Goal: Information Seeking & Learning: Understand process/instructions

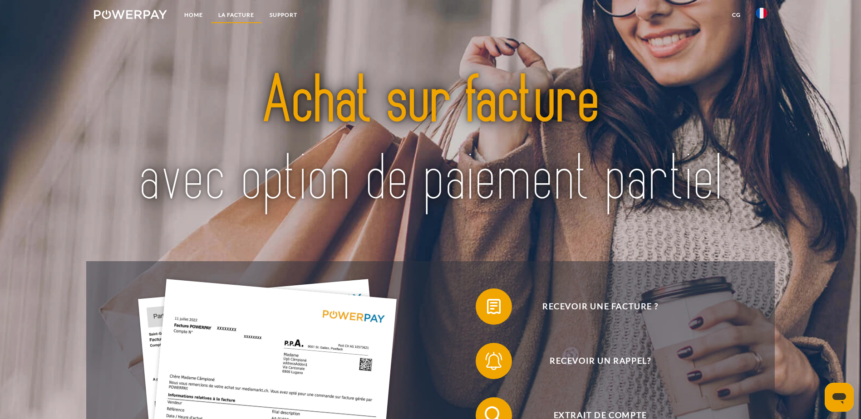
click at [243, 13] on link "LA FACTURE" at bounding box center [236, 15] width 51 height 16
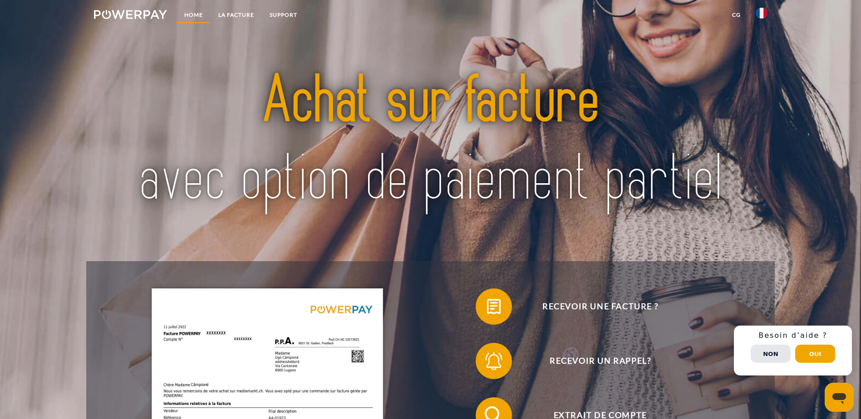
click at [195, 16] on link "Home" at bounding box center [194, 15] width 34 height 16
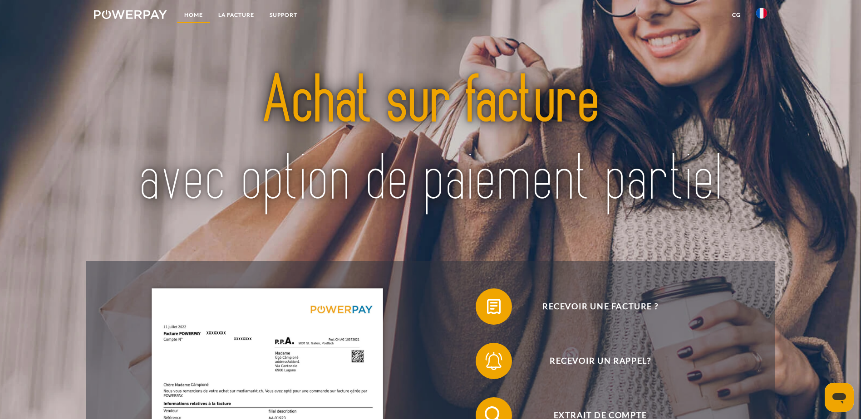
click at [190, 15] on link "Home" at bounding box center [194, 15] width 34 height 16
click at [233, 14] on link "LA FACTURE" at bounding box center [236, 15] width 51 height 16
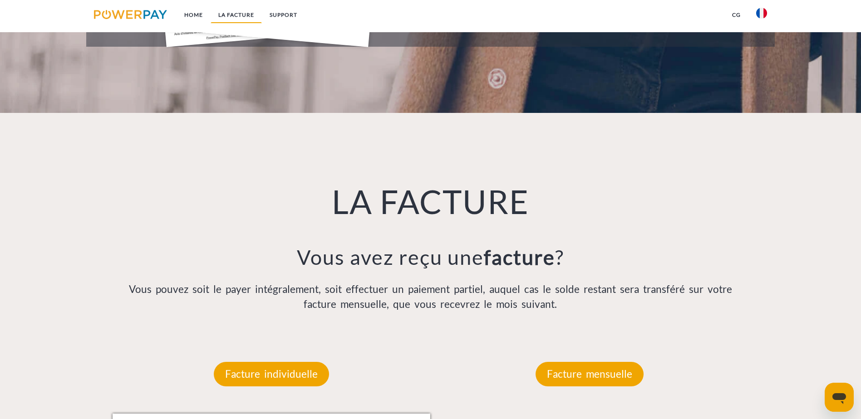
scroll to position [593, 0]
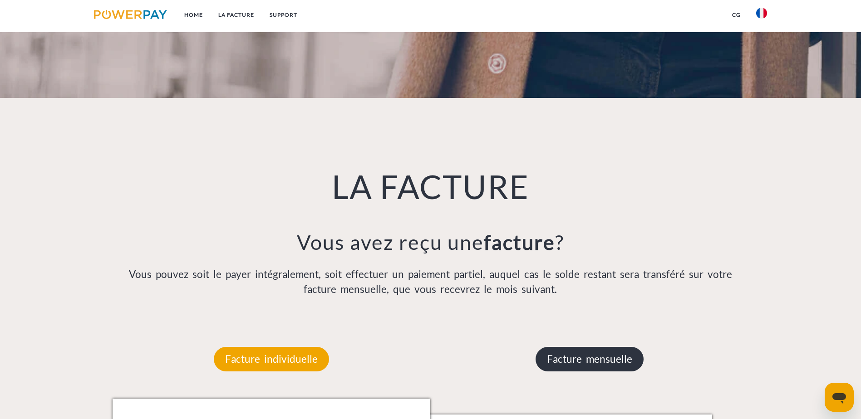
click at [582, 347] on p "Facture mensuelle" at bounding box center [590, 359] width 108 height 25
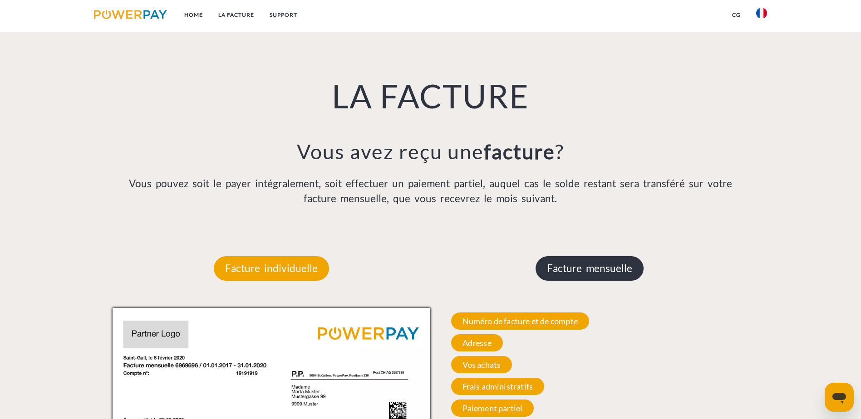
scroll to position [774, 0]
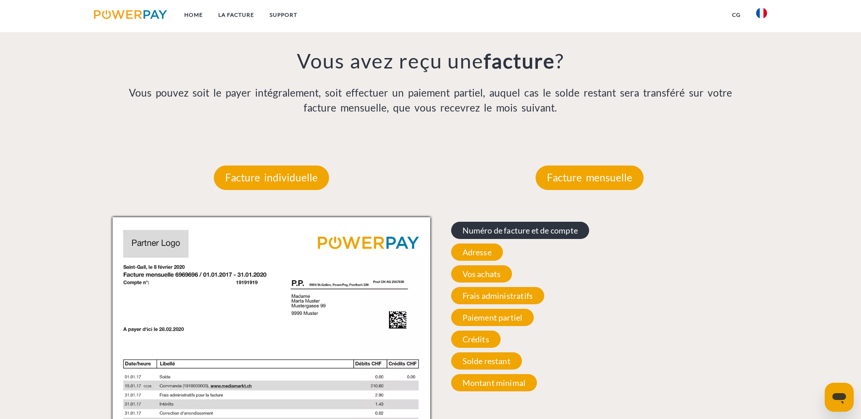
click at [481, 222] on span "Numéro de facture et de compte" at bounding box center [520, 230] width 138 height 17
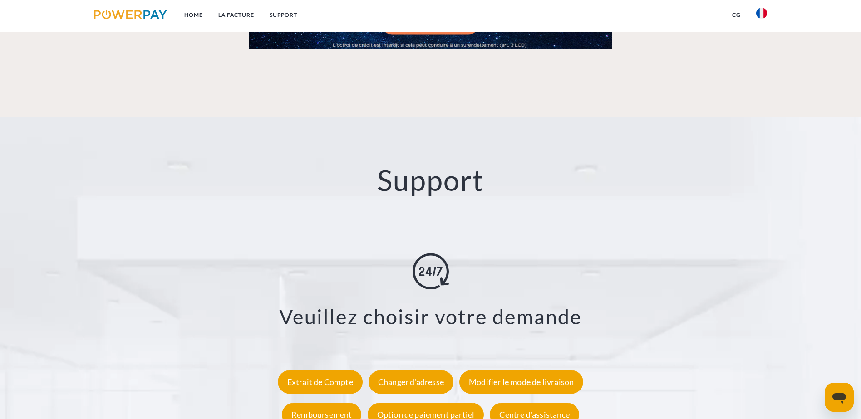
scroll to position [1592, 0]
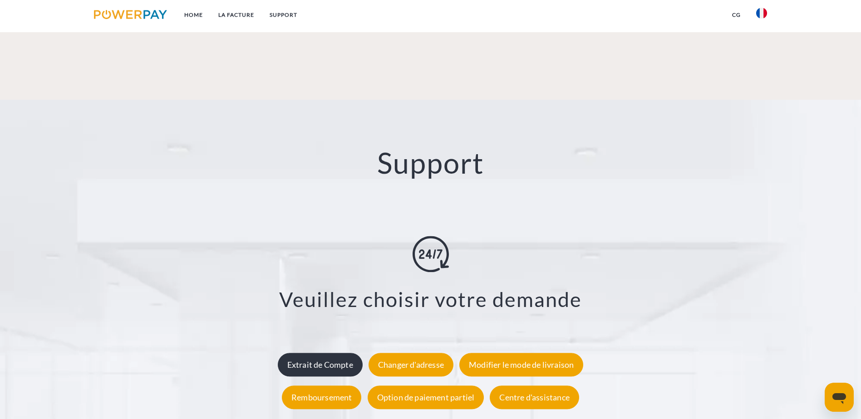
click at [313, 353] on div "Extrait de Compte" at bounding box center [320, 365] width 85 height 24
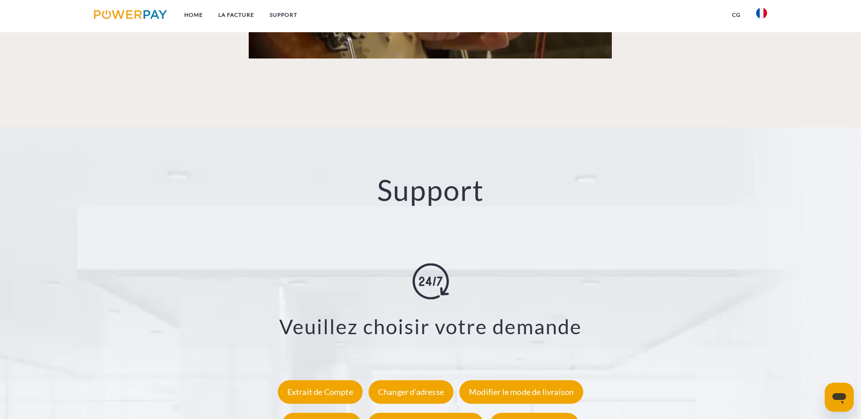
scroll to position [1592, 0]
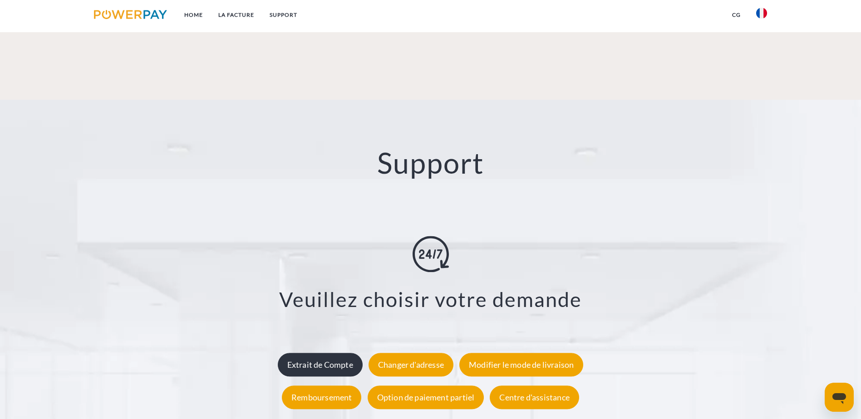
click at [318, 353] on div "Extrait de Compte" at bounding box center [320, 365] width 85 height 24
